Goal: Task Accomplishment & Management: Use online tool/utility

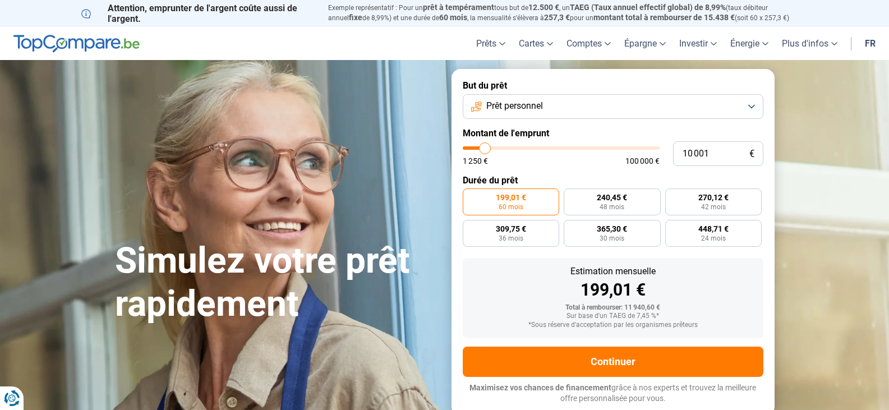
click at [754, 112] on button "Prêt personnel" at bounding box center [613, 106] width 301 height 25
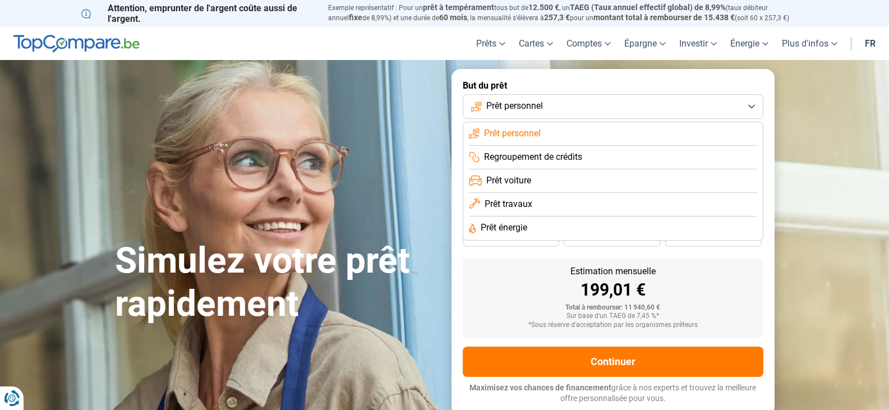
click at [551, 132] on li "Prêt personnel" at bounding box center [613, 134] width 288 height 24
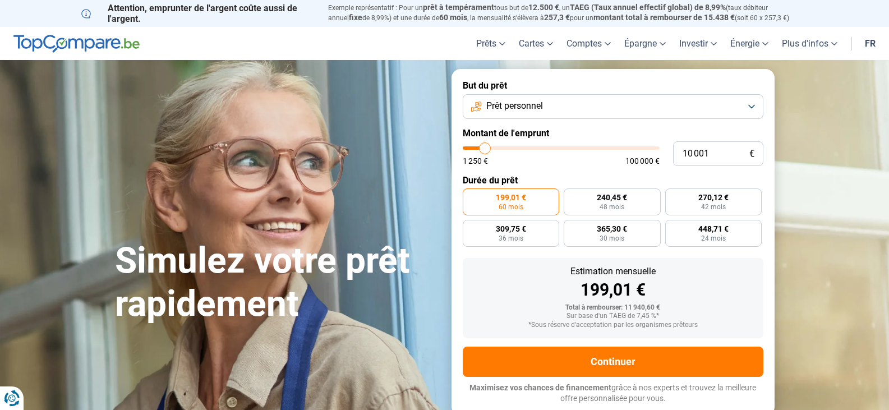
type input "49 750"
type input "49750"
click at [559, 149] on input "range" at bounding box center [561, 147] width 197 height 3
radio input "false"
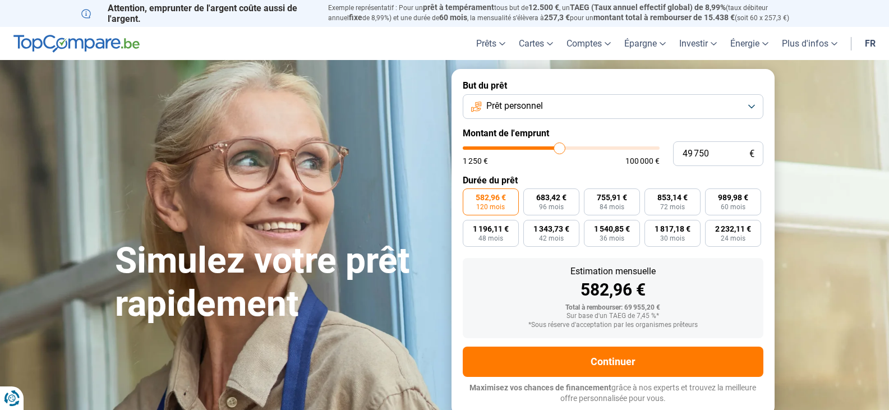
type input "39 000"
type input "39000"
click at [539, 146] on input "range" at bounding box center [561, 147] width 197 height 3
type input "20 750"
type input "20750"
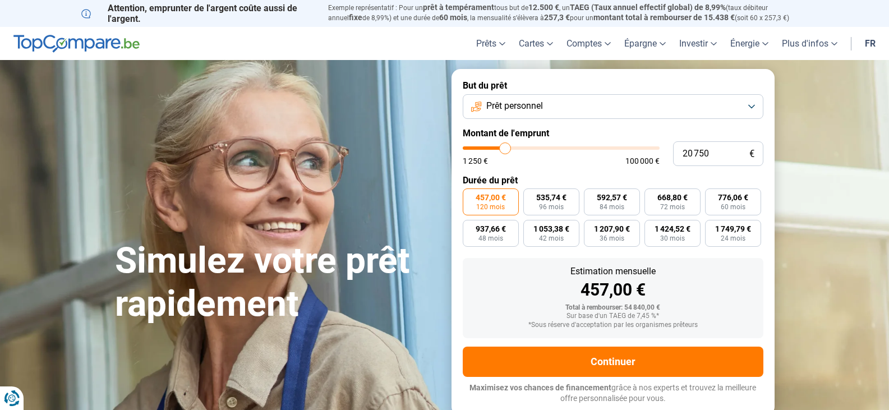
click at [505, 146] on input "range" at bounding box center [561, 147] width 197 height 3
type input "9 500"
type input "9500"
click at [484, 148] on input "range" at bounding box center [561, 147] width 197 height 3
radio input "true"
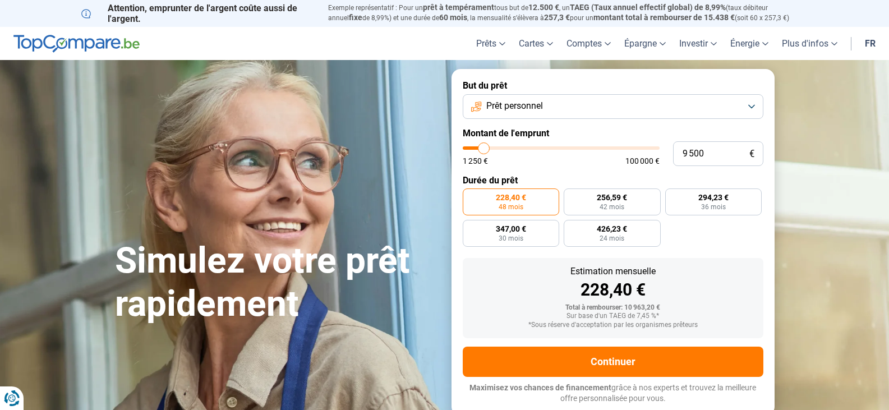
type input "9 000"
type input "9000"
type input "8 750"
type input "8750"
type input "8 500"
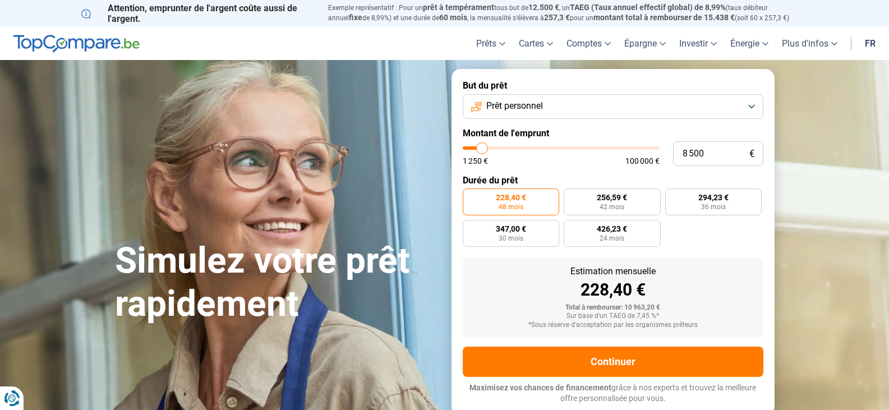
type input "8500"
click at [482, 149] on input "range" at bounding box center [561, 147] width 197 height 3
